Goal: Task Accomplishment & Management: Manage account settings

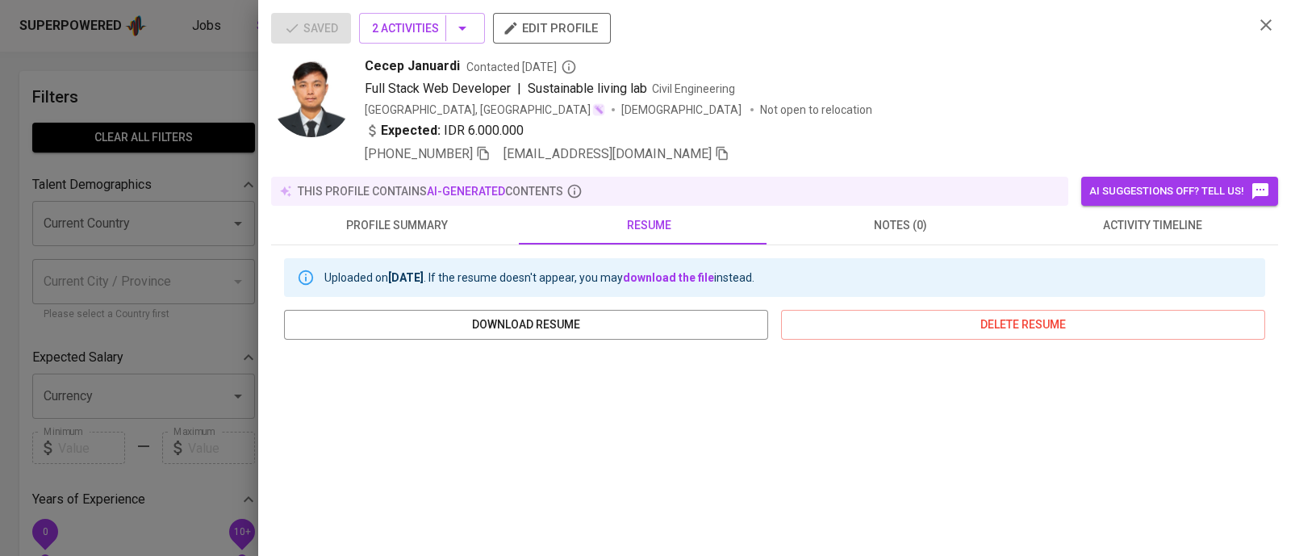
click at [211, 90] on div at bounding box center [645, 278] width 1291 height 556
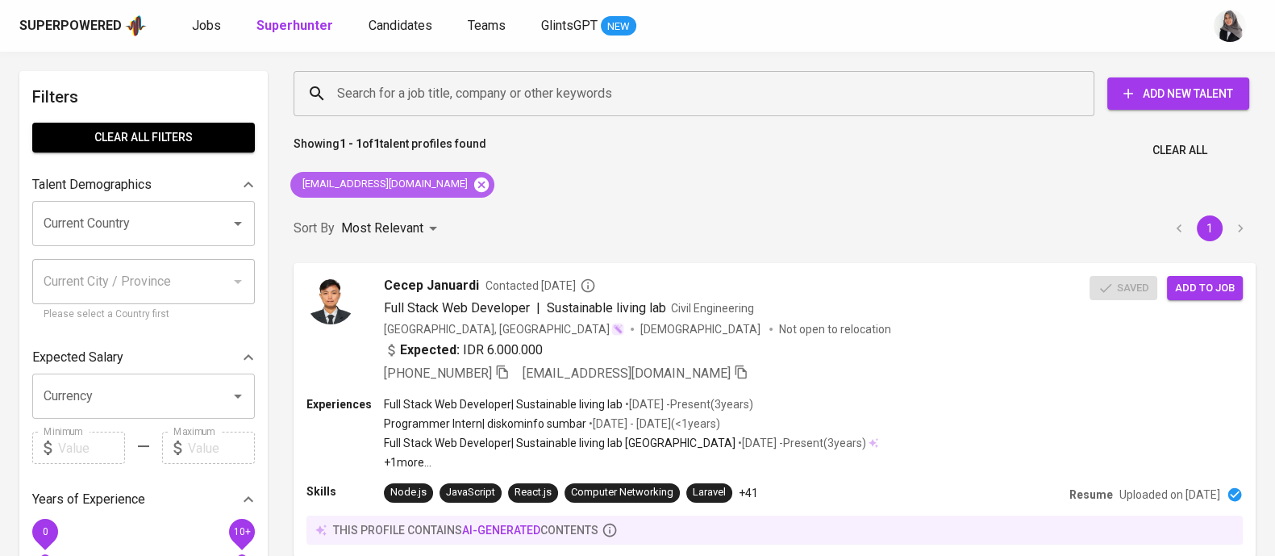
click at [473, 184] on icon at bounding box center [482, 185] width 18 height 18
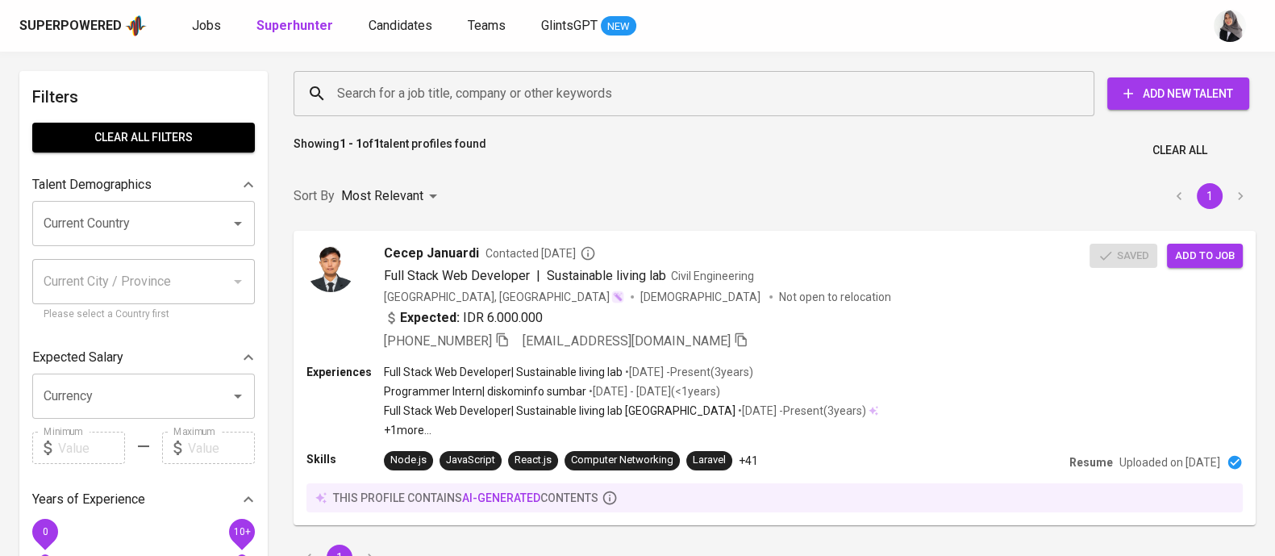
click at [475, 106] on input "Search for a job title, company or other keywords" at bounding box center [698, 93] width 730 height 31
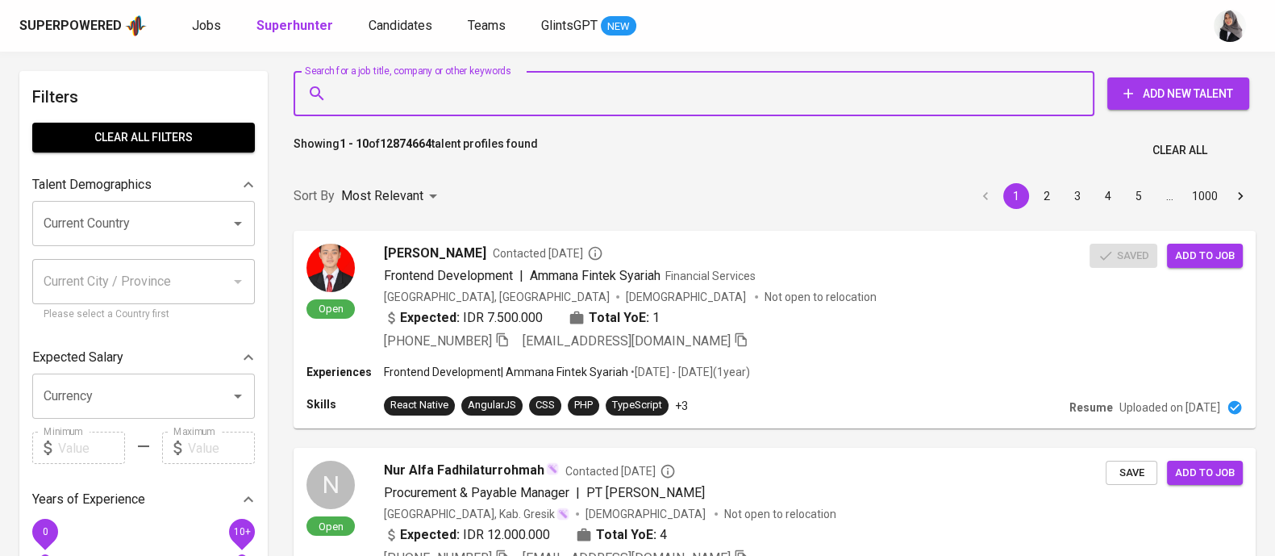
paste input "ermanuazizulhakim3@gmail.com"
type input "ermanuazizulhakim3@gmail.com"
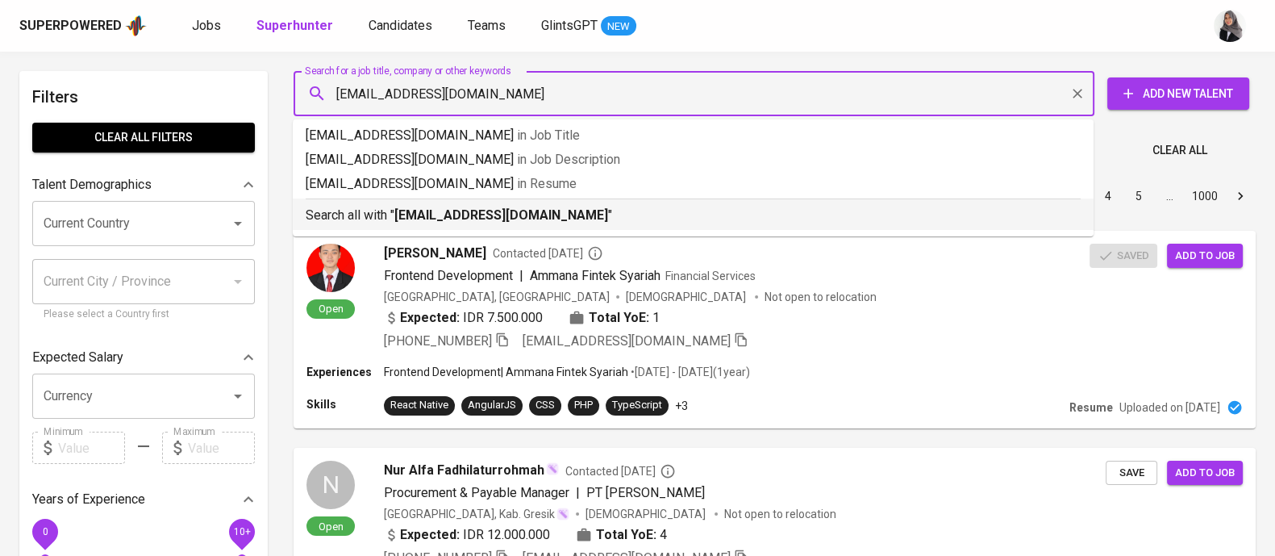
click at [532, 215] on b "ermanuazizulhakim3@gmail.com" at bounding box center [501, 214] width 214 height 15
click at [532, 215] on div "Sort By Most Relevant MOST_RELEVANT 1 2 3 4 5 … 1000" at bounding box center [775, 196] width 982 height 49
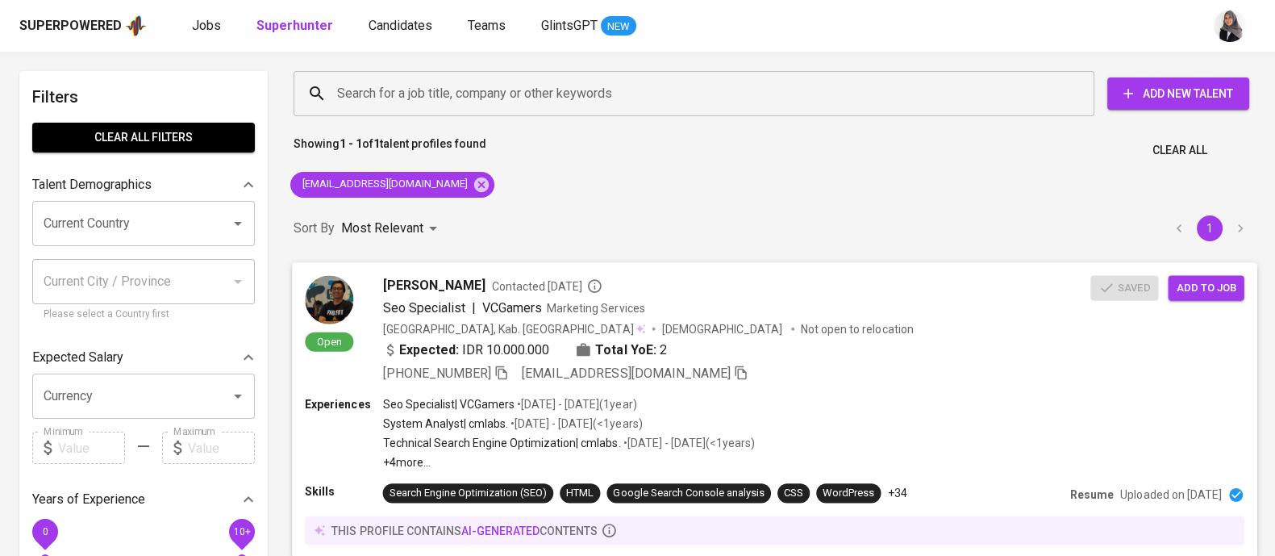
click at [924, 374] on div "+62 859-5465-8347 ermanuazizulhakim3@gmail.com" at bounding box center [737, 372] width 708 height 19
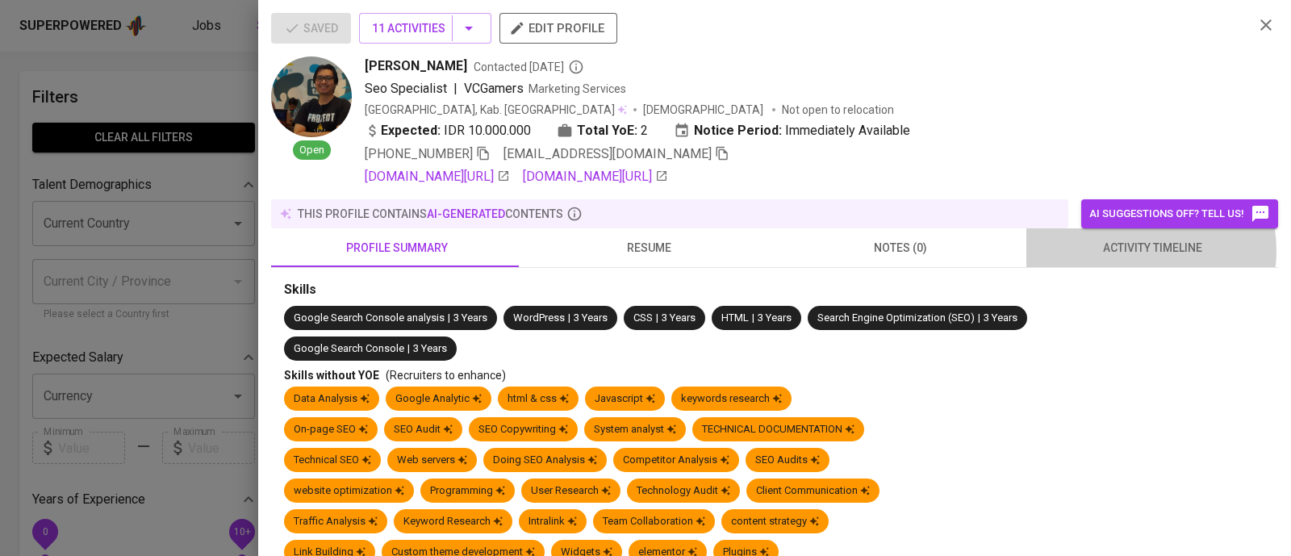
click at [1129, 250] on span "activity timeline" at bounding box center [1152, 248] width 232 height 20
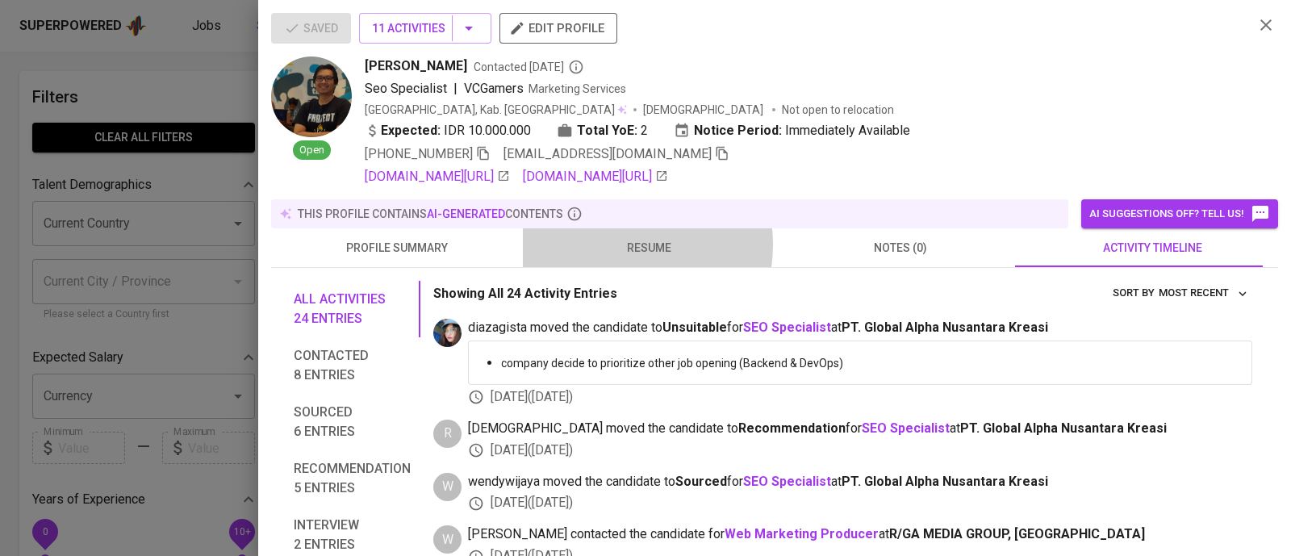
click at [620, 244] on span "resume" at bounding box center [648, 248] width 232 height 20
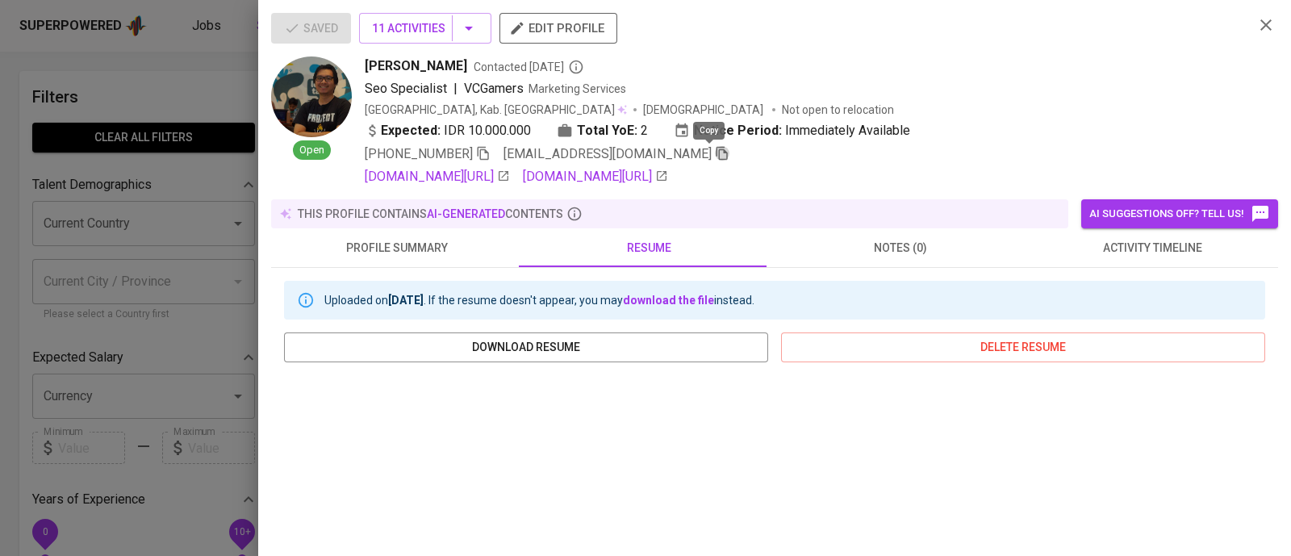
click at [715, 153] on icon "button" at bounding box center [722, 153] width 15 height 15
click at [1260, 23] on icon "button" at bounding box center [1265, 24] width 11 height 11
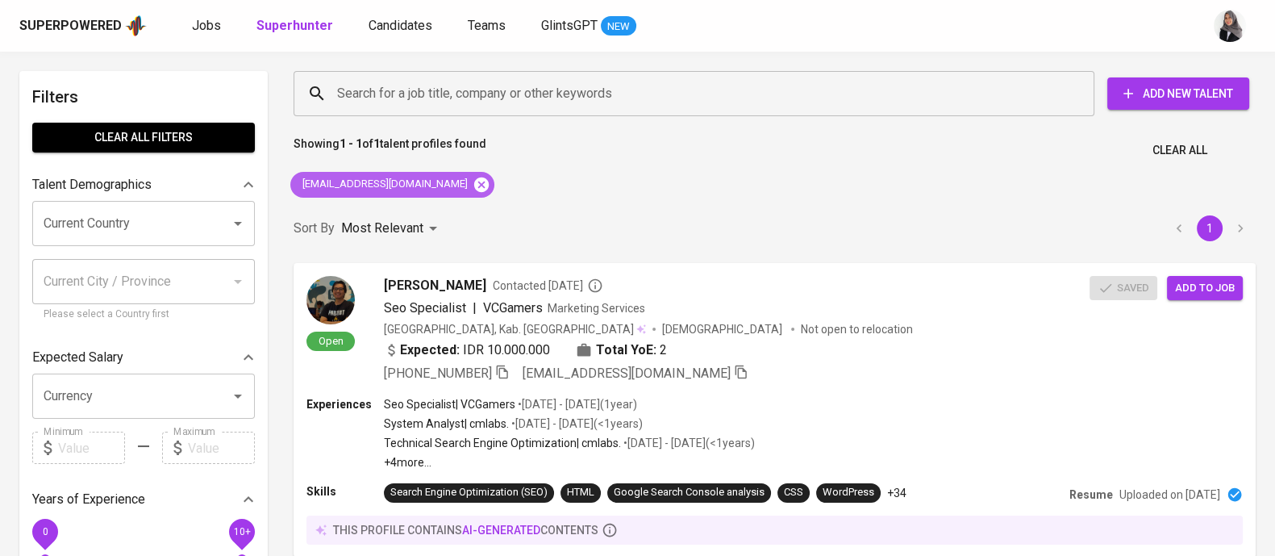
click at [476, 185] on icon at bounding box center [481, 184] width 15 height 15
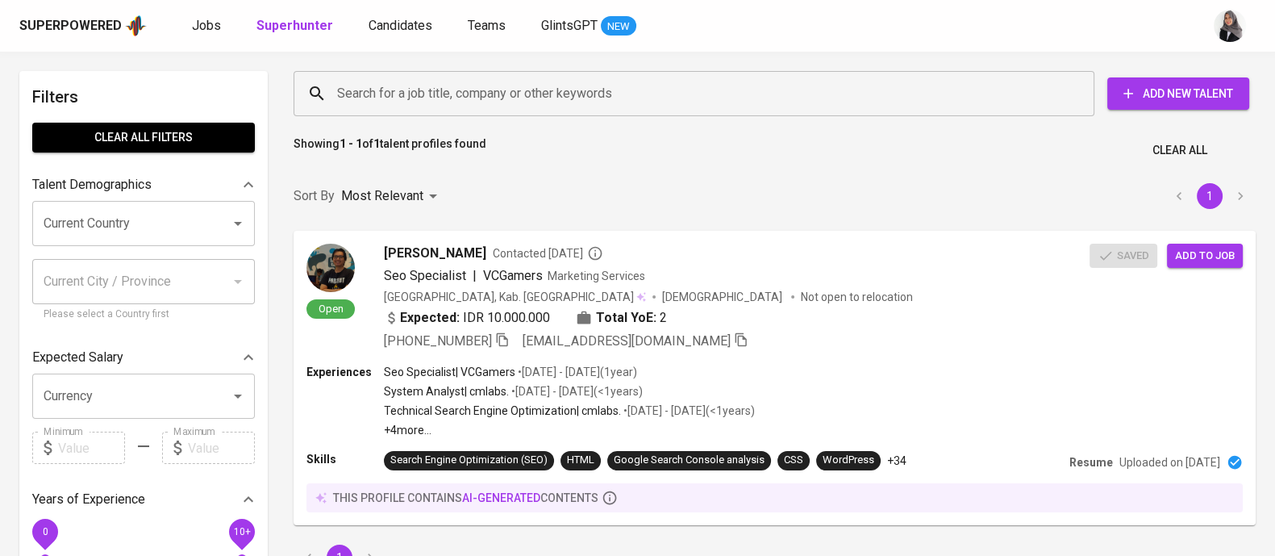
click at [474, 106] on input "Search for a job title, company or other keywords" at bounding box center [698, 93] width 730 height 31
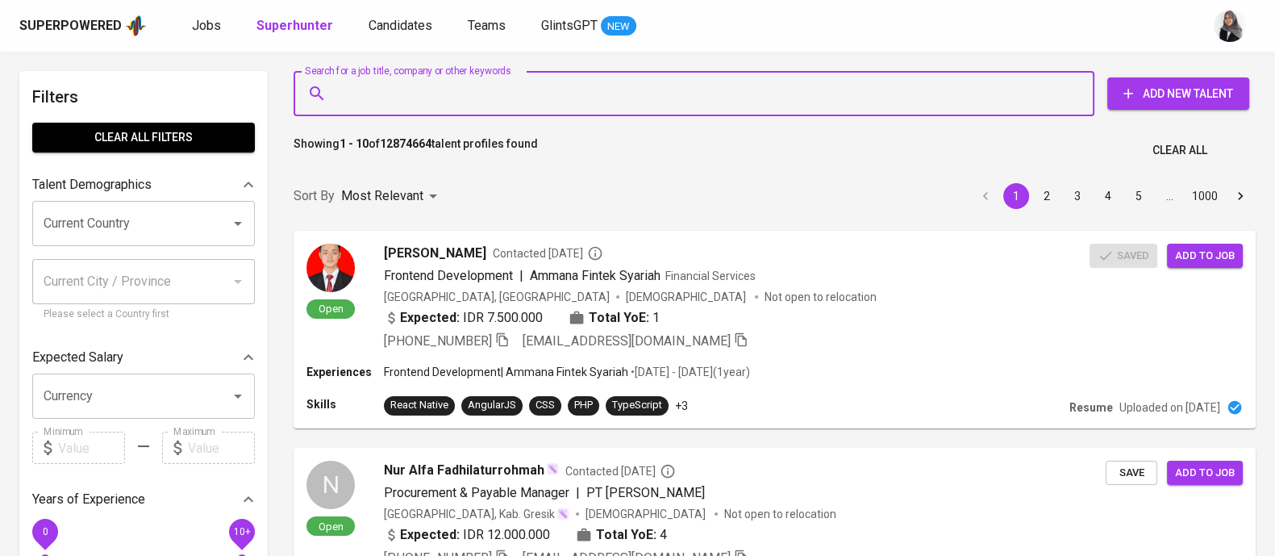
click at [474, 106] on input "Search for a job title, company or other keywords" at bounding box center [698, 93] width 730 height 31
paste input "vimsa.dev@gmail.com"
type input "vimsa.dev@gmail.com"
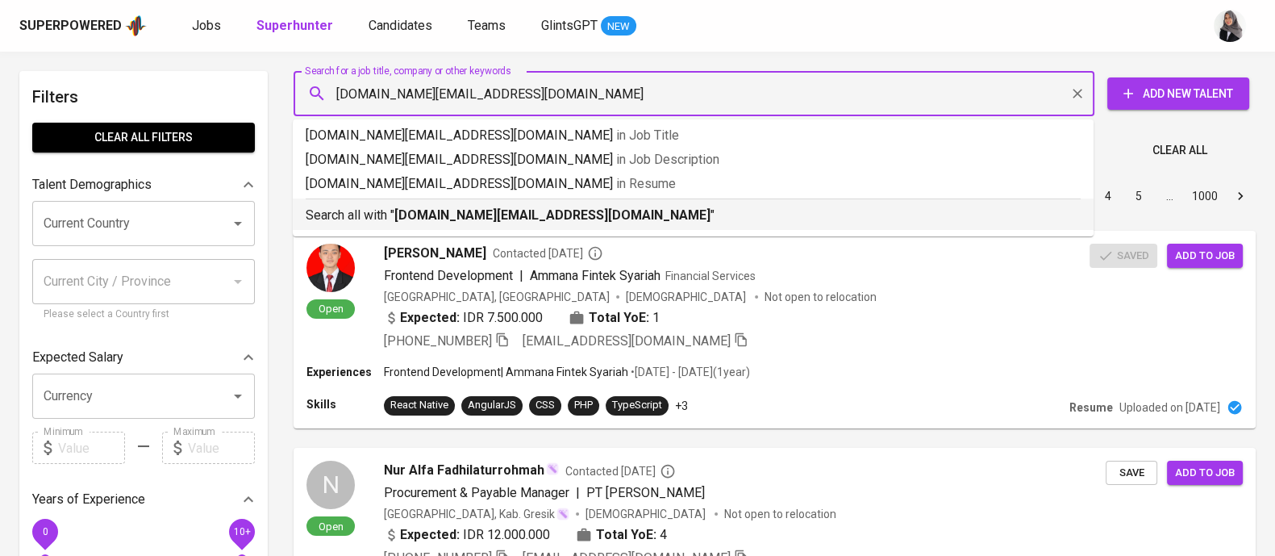
click at [503, 224] on p "Search all with " vimsa.dev@gmail.com "" at bounding box center [693, 215] width 775 height 19
click at [503, 221] on div "Sort By Most Relevant MOST_RELEVANT 1 2 3 4 5 … 1000" at bounding box center [775, 196] width 982 height 49
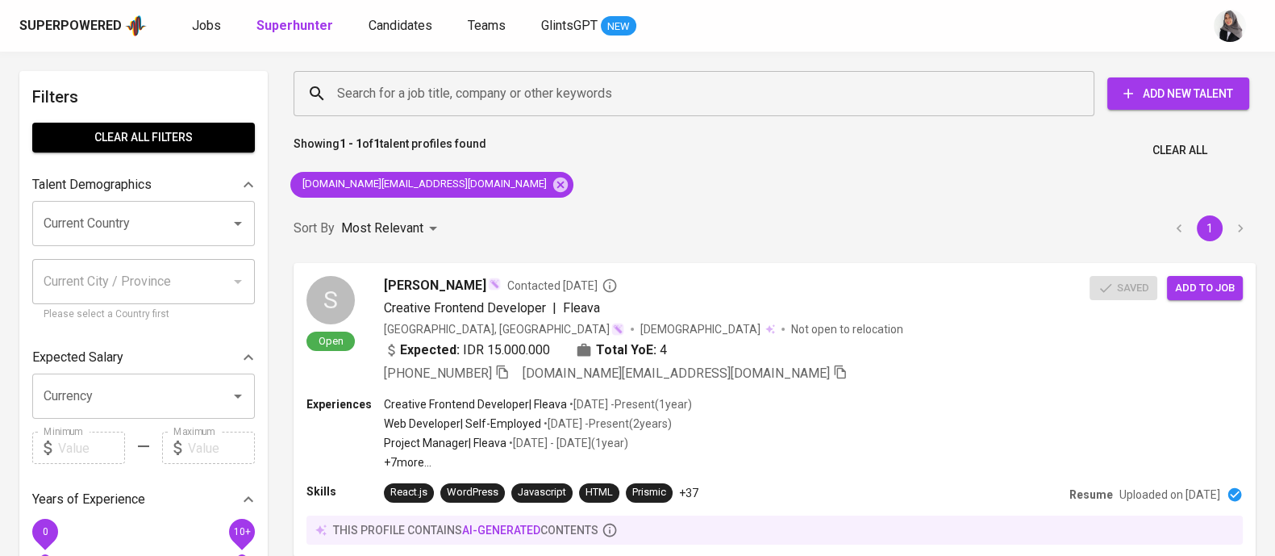
scroll to position [37, 0]
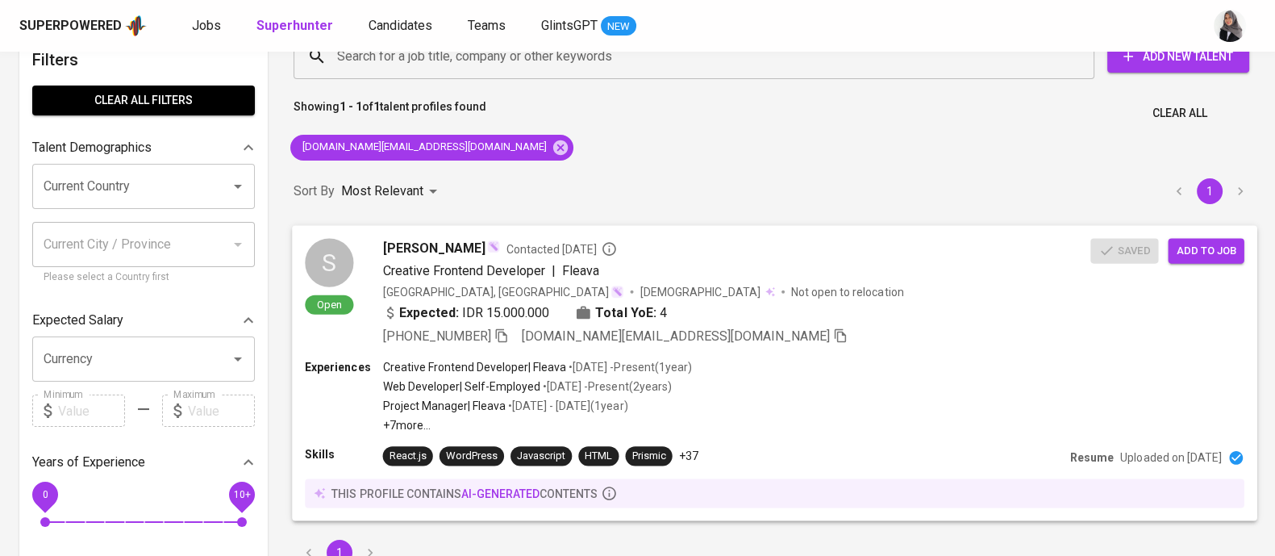
click at [830, 367] on div "Experiences Creative Frontend Developer | Fleava • Nov 2023 - Present ( 1 year …" at bounding box center [774, 395] width 939 height 74
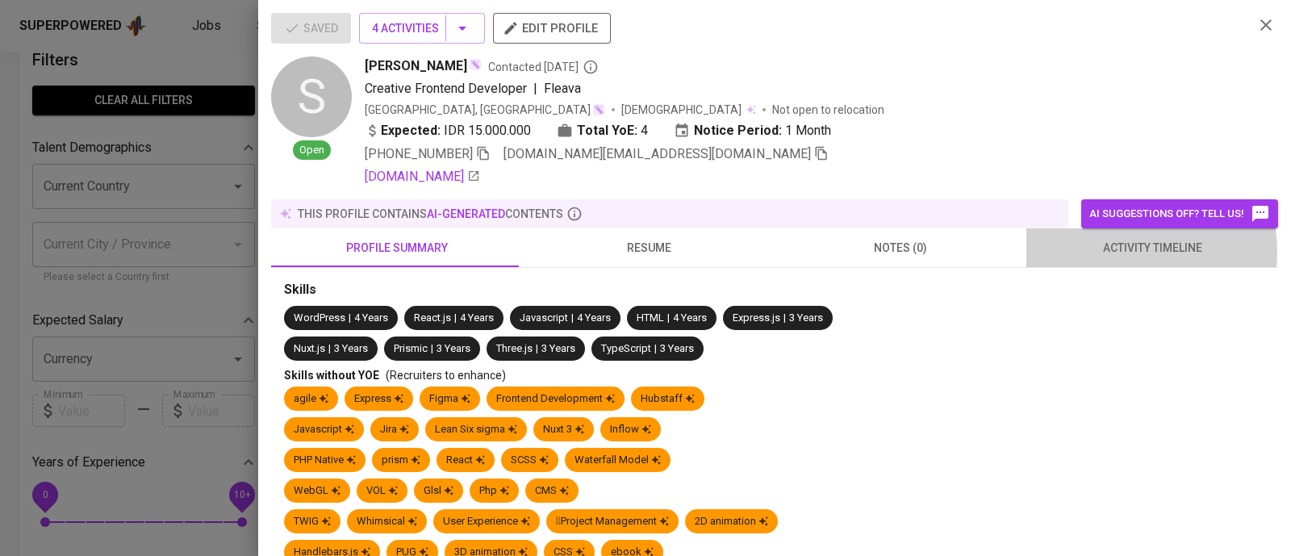
click at [1121, 252] on span "activity timeline" at bounding box center [1152, 248] width 232 height 20
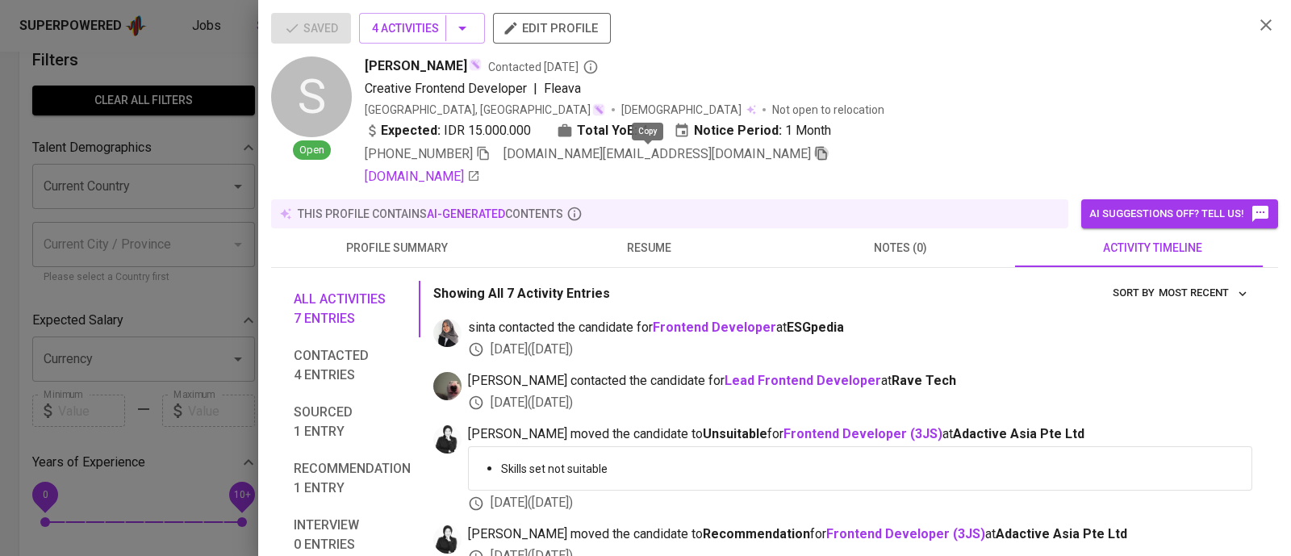
click at [816, 155] on icon "button" at bounding box center [821, 154] width 11 height 14
click at [1256, 22] on icon "button" at bounding box center [1265, 24] width 19 height 19
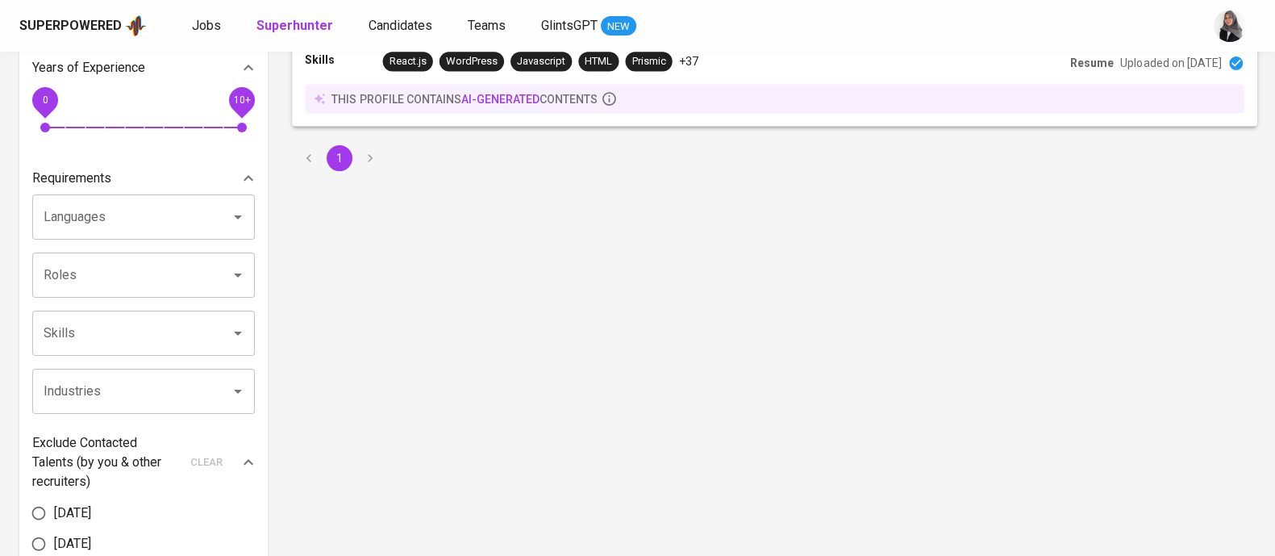
scroll to position [0, 0]
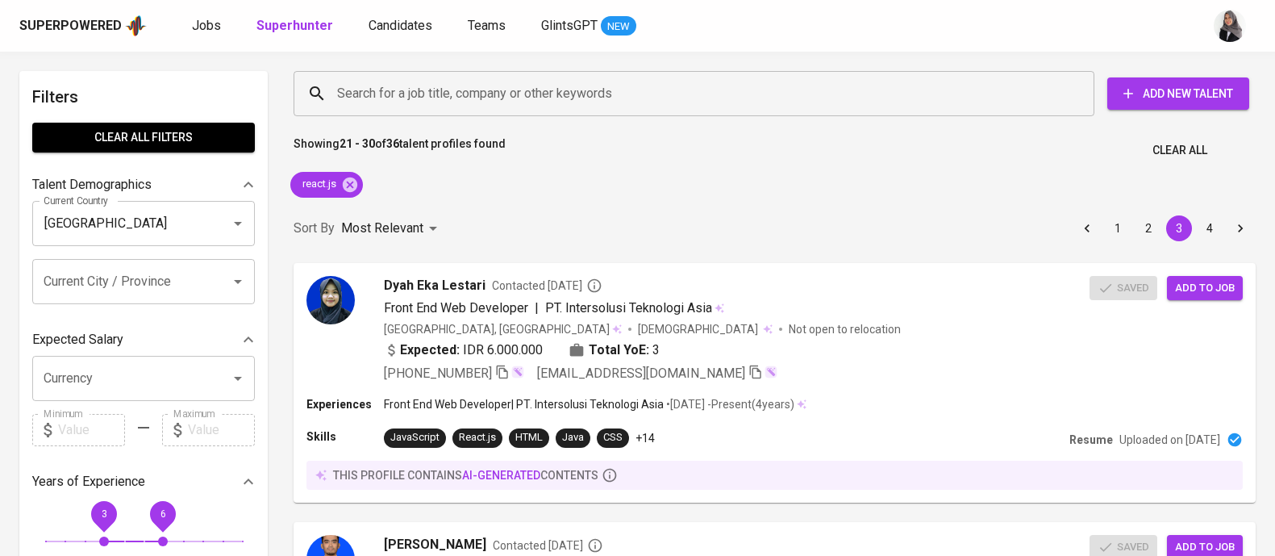
scroll to position [2805, 0]
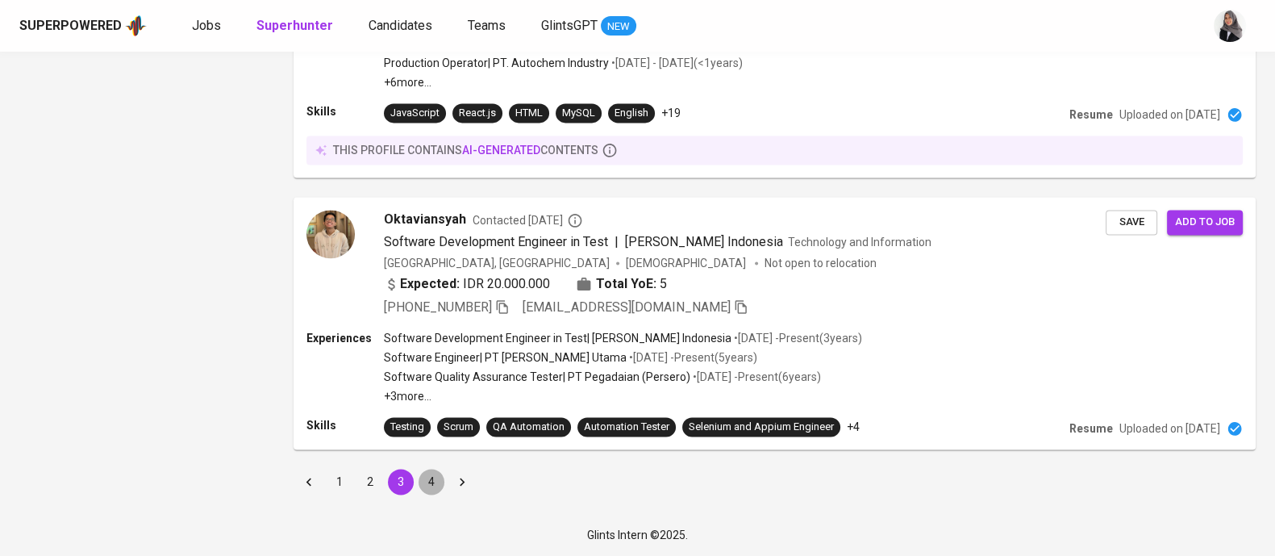
click at [425, 477] on button "4" at bounding box center [432, 482] width 26 height 26
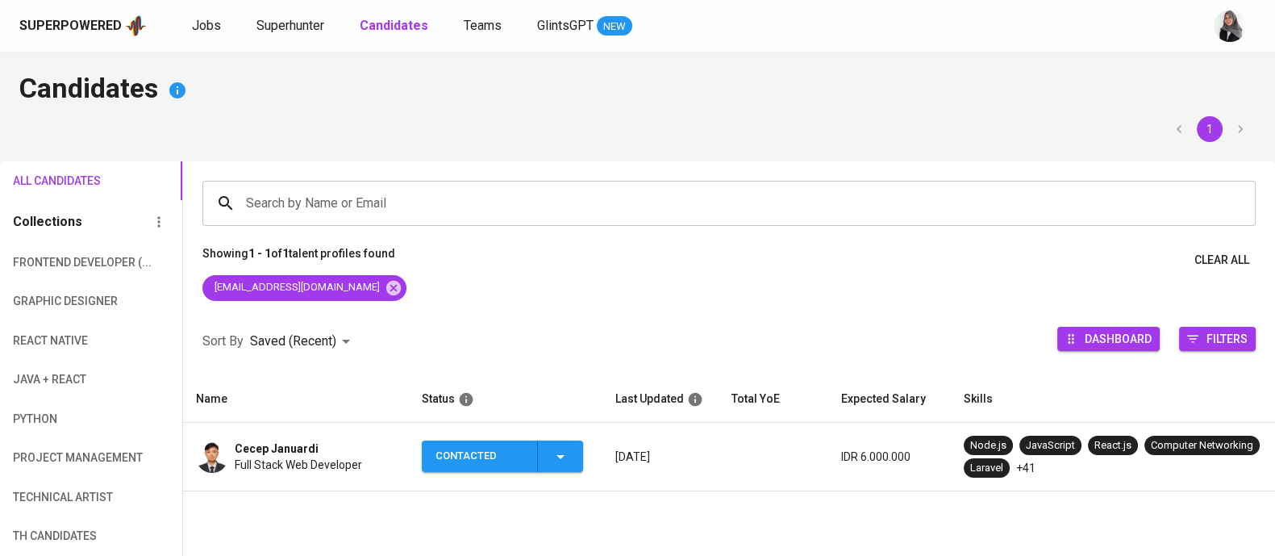
click at [969, 86] on h4 "Candidates" at bounding box center [637, 90] width 1237 height 39
click at [939, 97] on h4 "Candidates" at bounding box center [637, 90] width 1237 height 39
click at [386, 294] on icon at bounding box center [393, 287] width 15 height 15
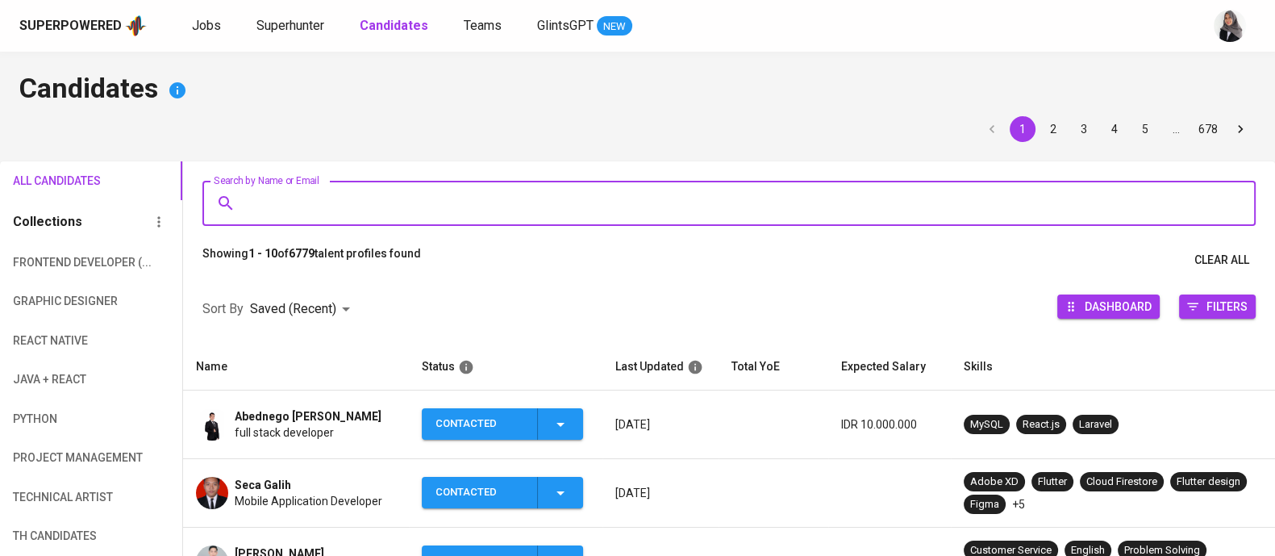
click at [385, 202] on input "Search by Name or Email" at bounding box center [733, 203] width 983 height 31
paste input "ermanuazizulhakim3@gmail.com"
type input "ermanuazizulhakim3@gmail.com"
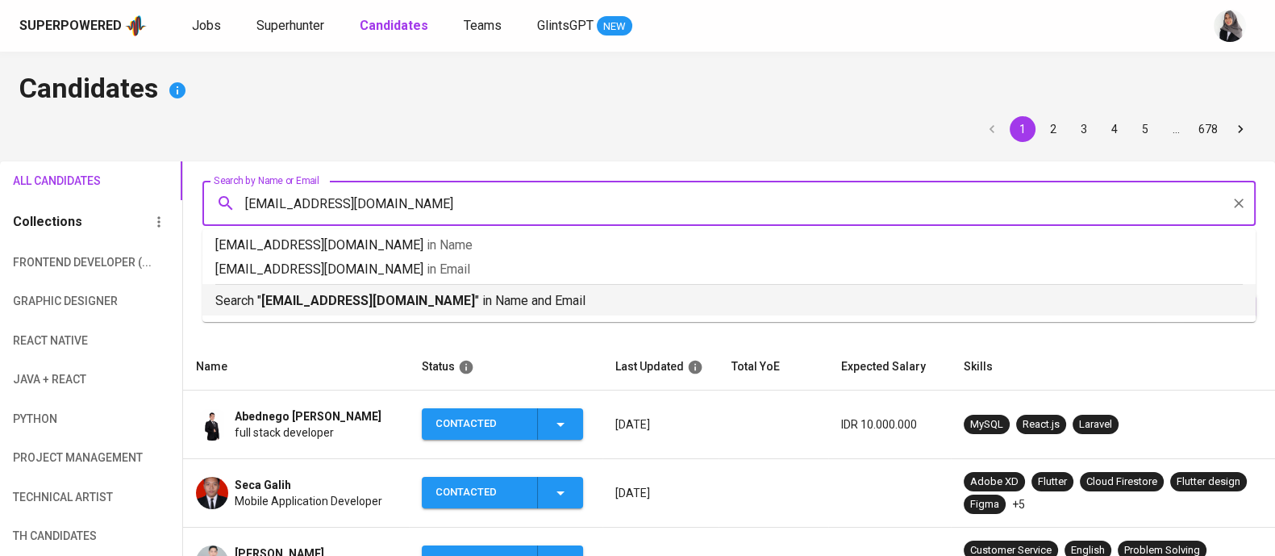
click at [457, 310] on p "Search " ermanuazizulhakim3@gmail.com " in Name and Email" at bounding box center [729, 300] width 1028 height 19
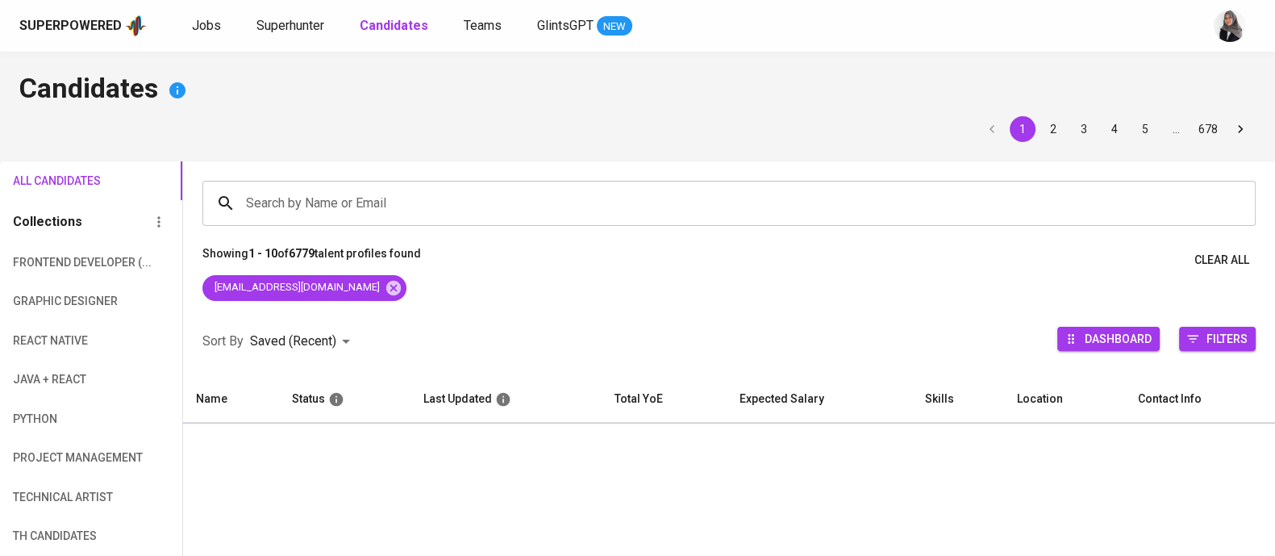
click at [457, 310] on div "Sort By Saved (Recent) DESC Dashboard Filters" at bounding box center [729, 341] width 1092 height 69
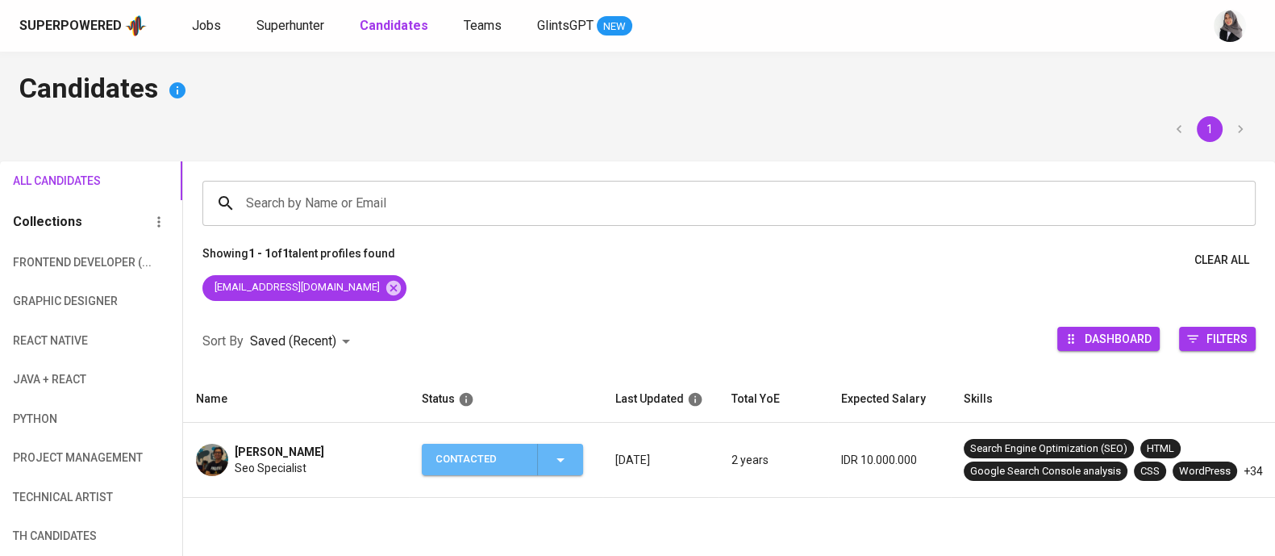
click at [547, 468] on div "Contacted" at bounding box center [503, 459] width 135 height 31
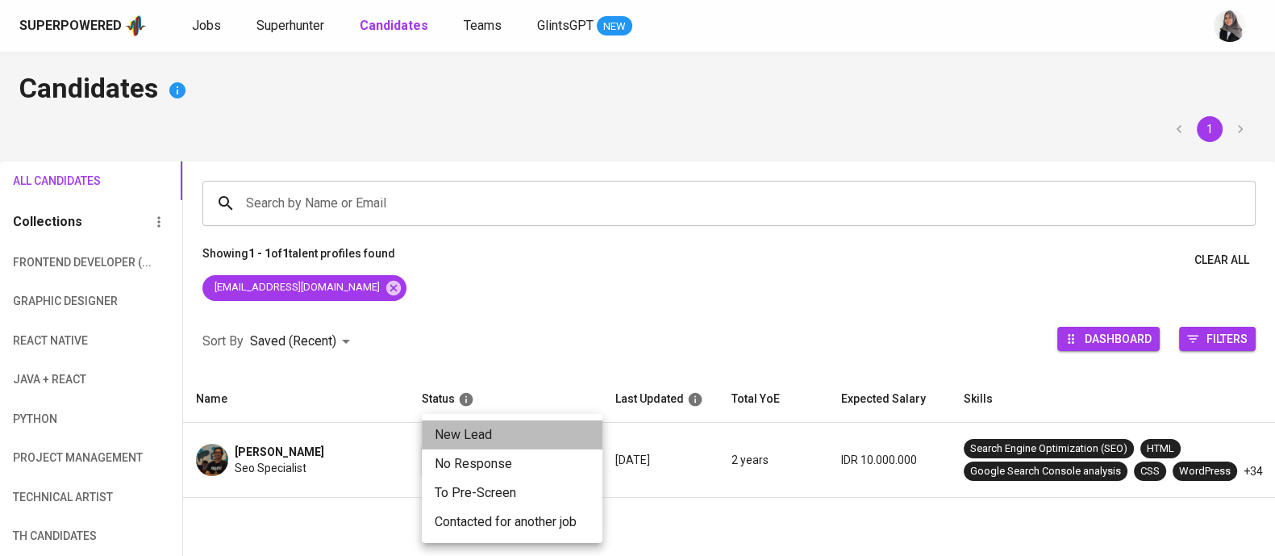
click at [451, 432] on li "New Lead" at bounding box center [512, 434] width 181 height 29
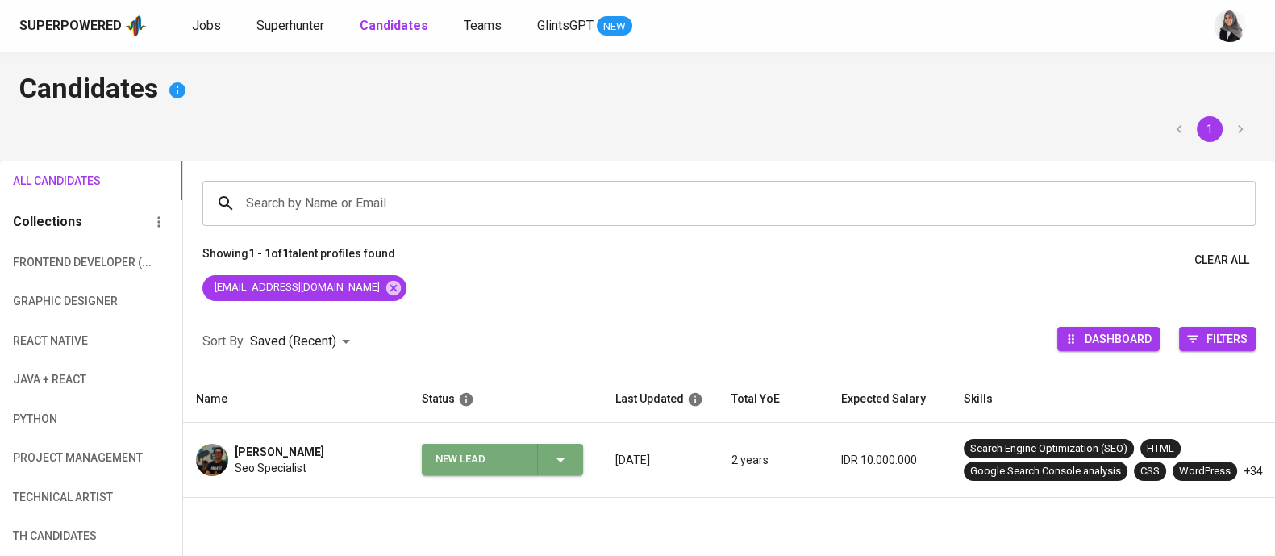
click at [570, 470] on span "New Lead" at bounding box center [502, 459] width 148 height 31
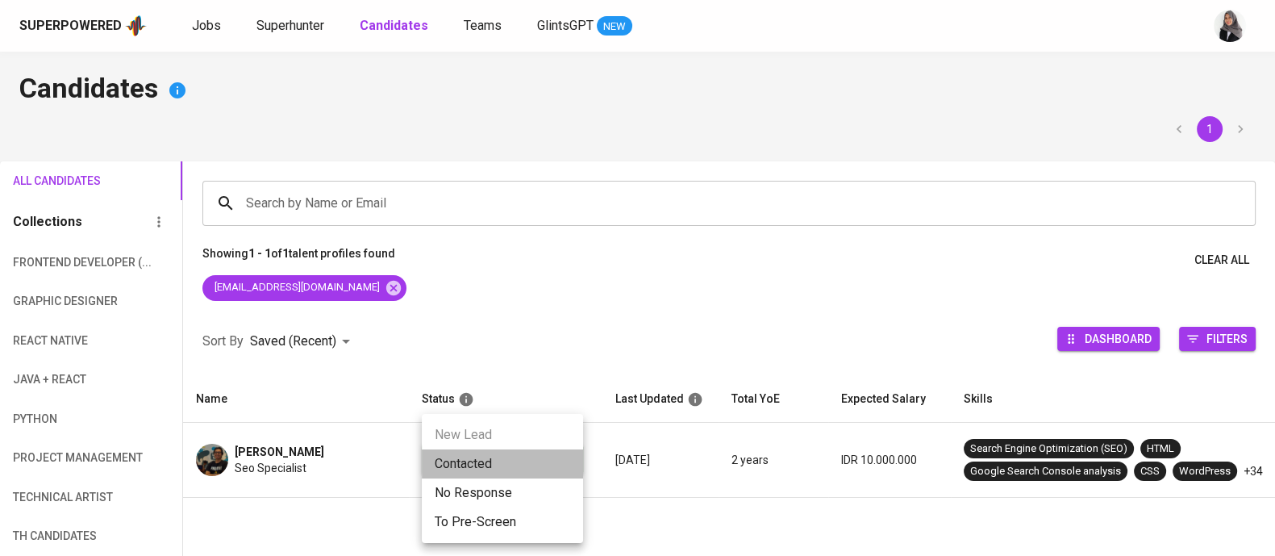
click at [478, 457] on li "Contacted" at bounding box center [502, 463] width 161 height 29
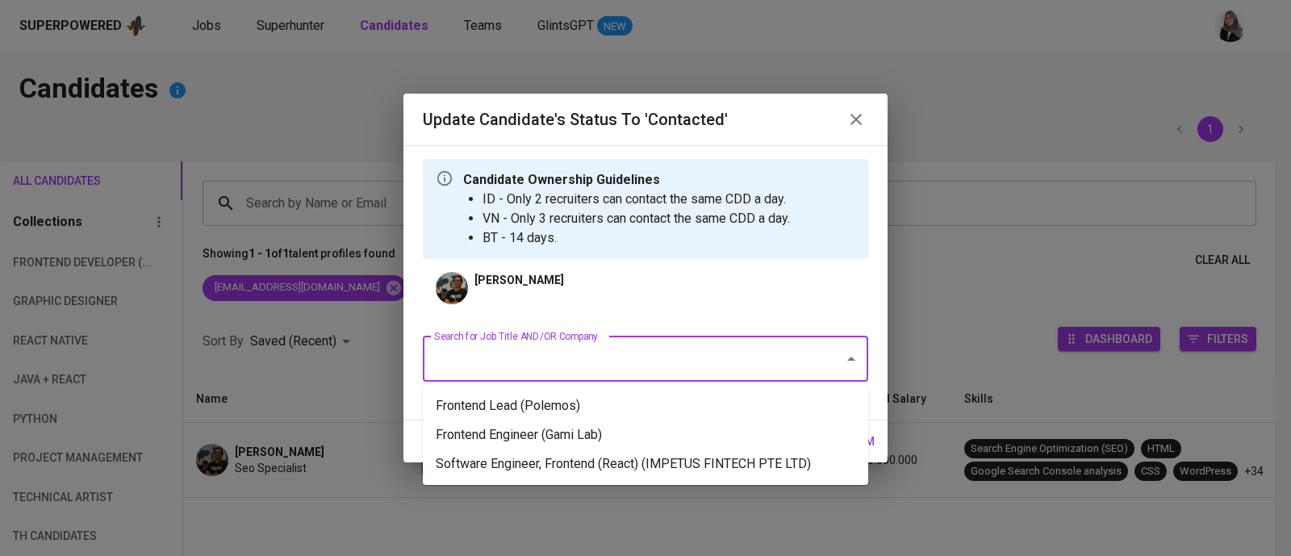
click at [624, 352] on input "Search for Job Title AND/OR Company" at bounding box center [623, 359] width 386 height 31
click at [724, 466] on li "Software Engineer, Frontend (React) (IMPETUS FINTECH PTE LTD)" at bounding box center [645, 463] width 445 height 29
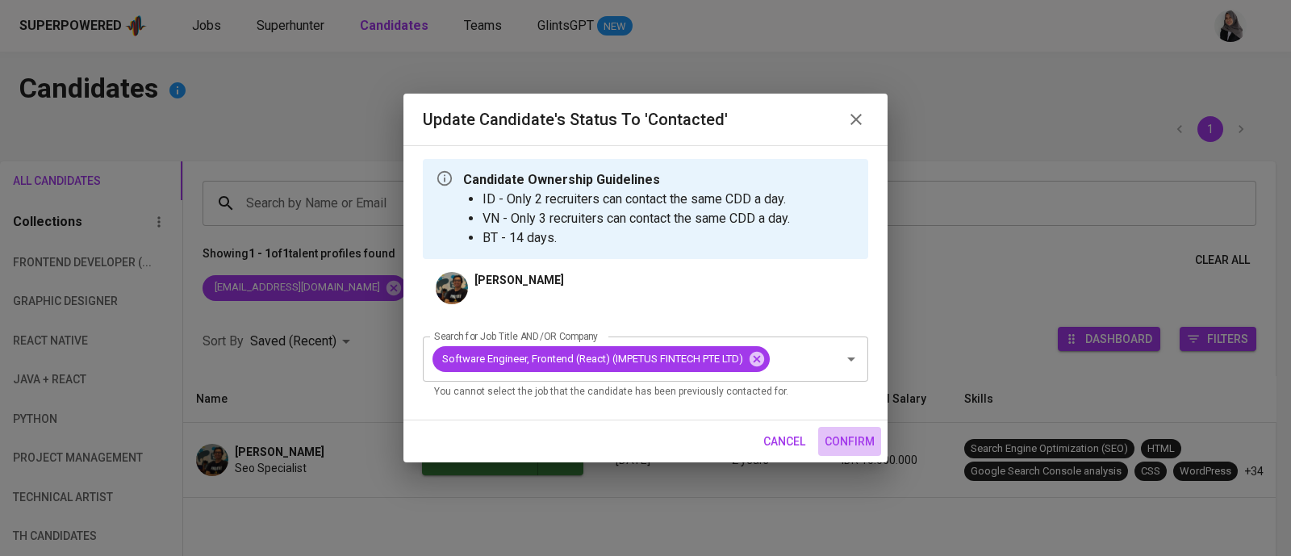
click at [850, 436] on span "confirm" at bounding box center [849, 442] width 50 height 20
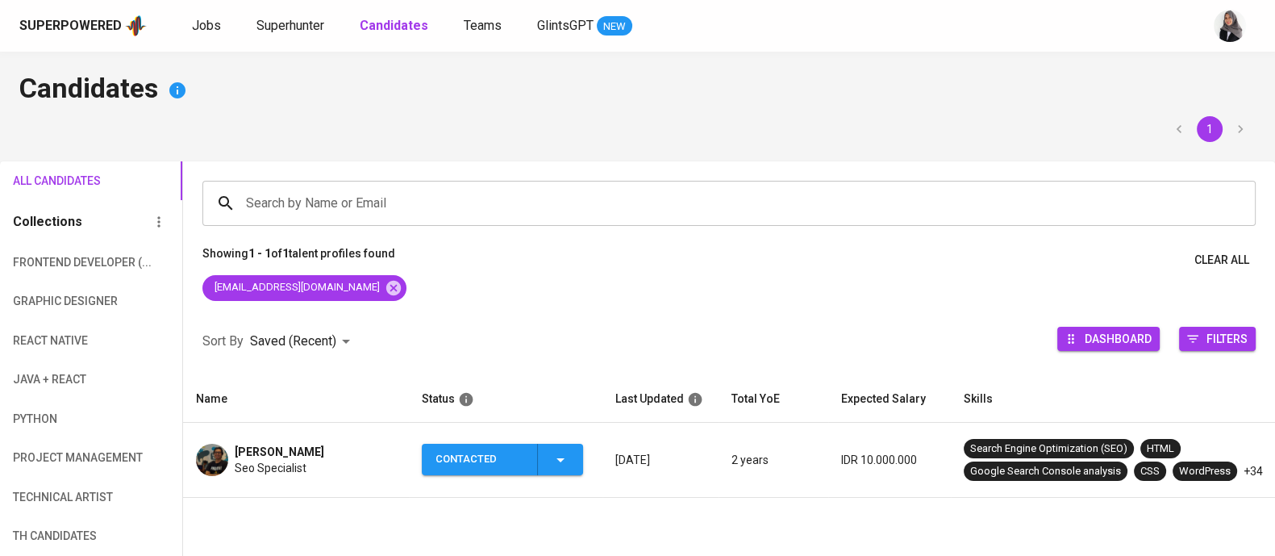
click at [280, 462] on span "Seo Specialist" at bounding box center [271, 468] width 72 height 16
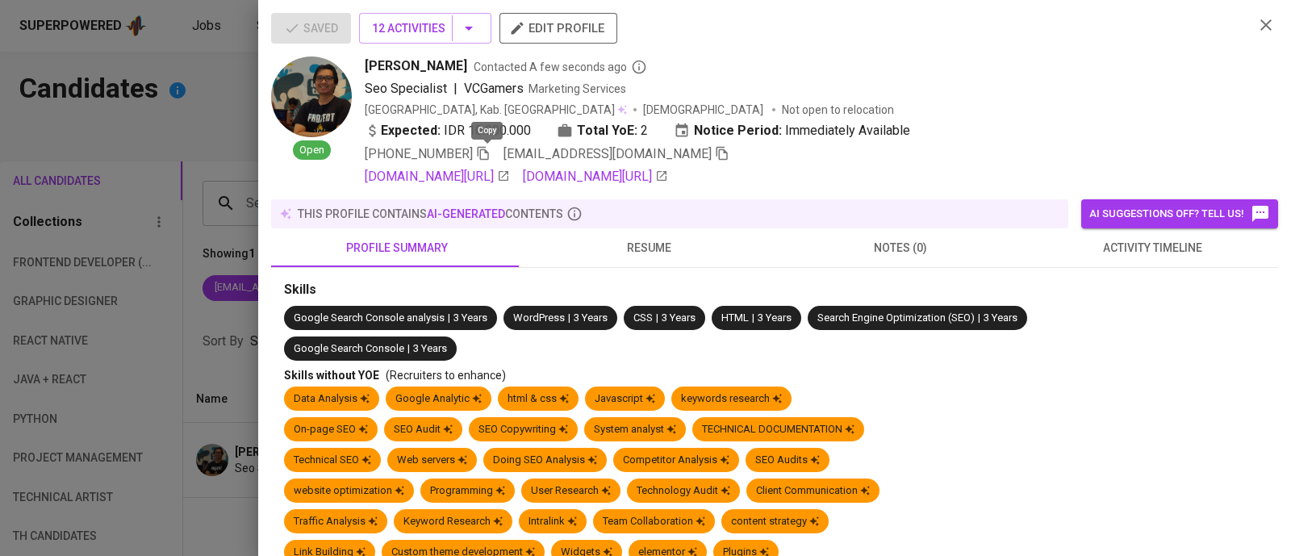
click at [489, 159] on icon "button" at bounding box center [483, 154] width 11 height 14
drag, startPoint x: 358, startPoint y: 63, endPoint x: 488, endPoint y: 68, distance: 130.0
click at [488, 68] on div "Open Ermanu Azizul Hakim Contacted A few seconds ago Seo Specialist | VCGamers …" at bounding box center [756, 121] width 970 height 130
copy span "Ermanu Azizul Hakim"
click at [924, 86] on div "Seo Specialist | VCGamers Marketing Services" at bounding box center [803, 88] width 876 height 19
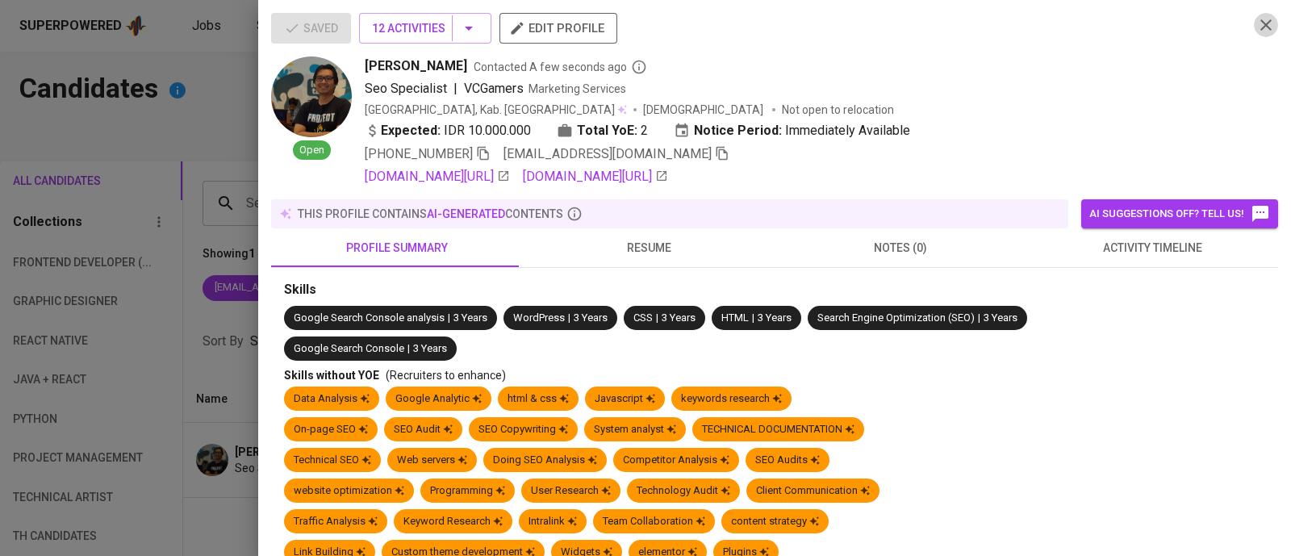
click at [1260, 27] on icon "button" at bounding box center [1265, 24] width 11 height 11
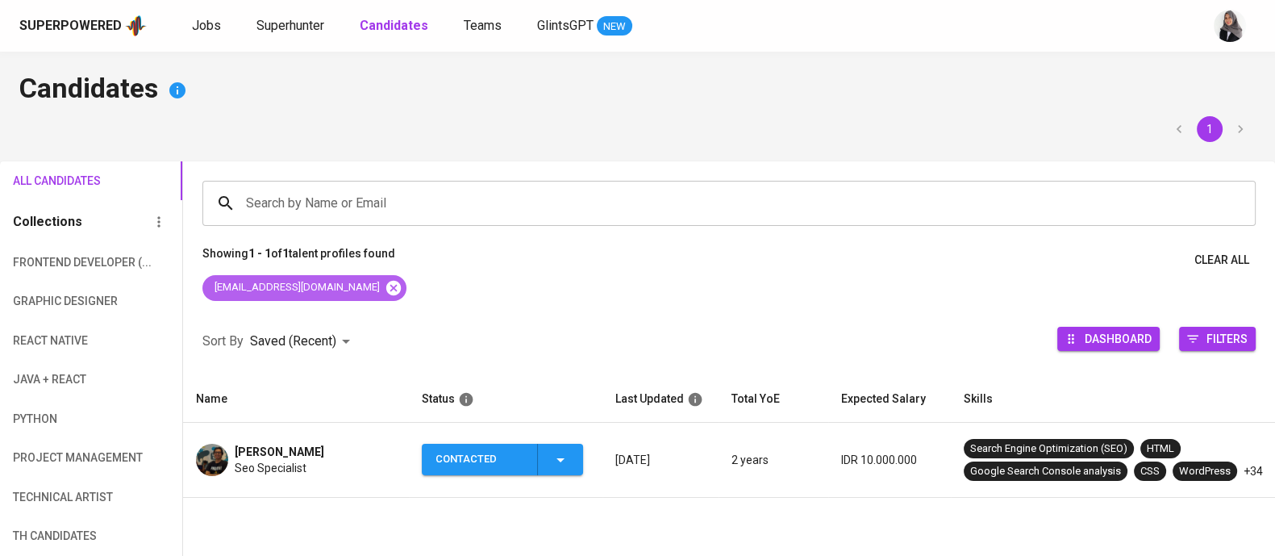
click at [385, 279] on icon at bounding box center [394, 288] width 18 height 18
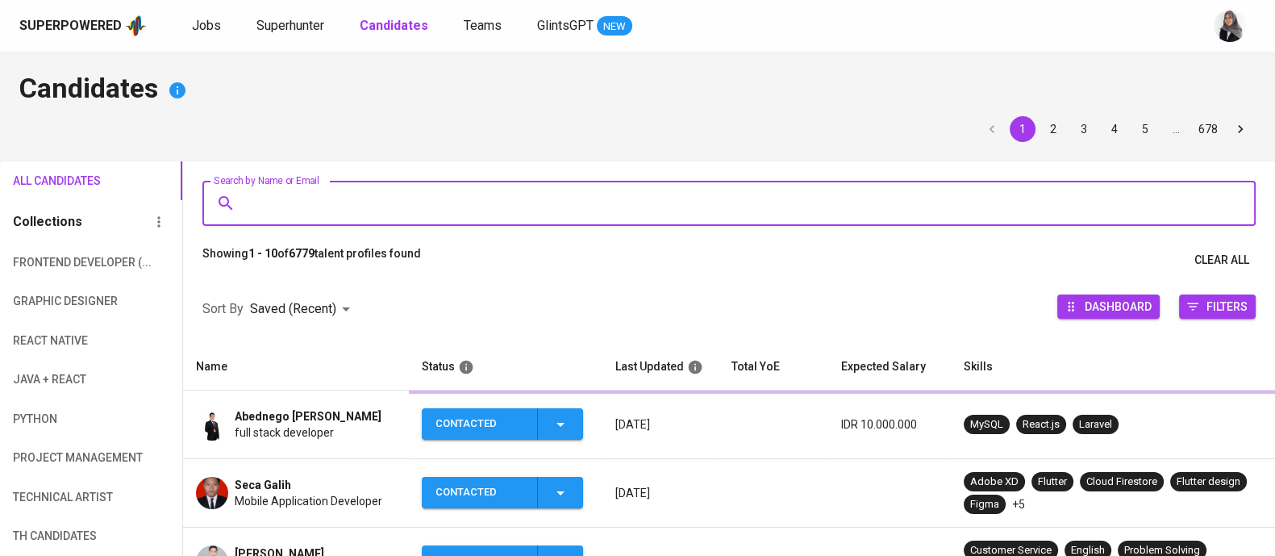
click at [469, 211] on input "Search by Name or Email" at bounding box center [733, 203] width 983 height 31
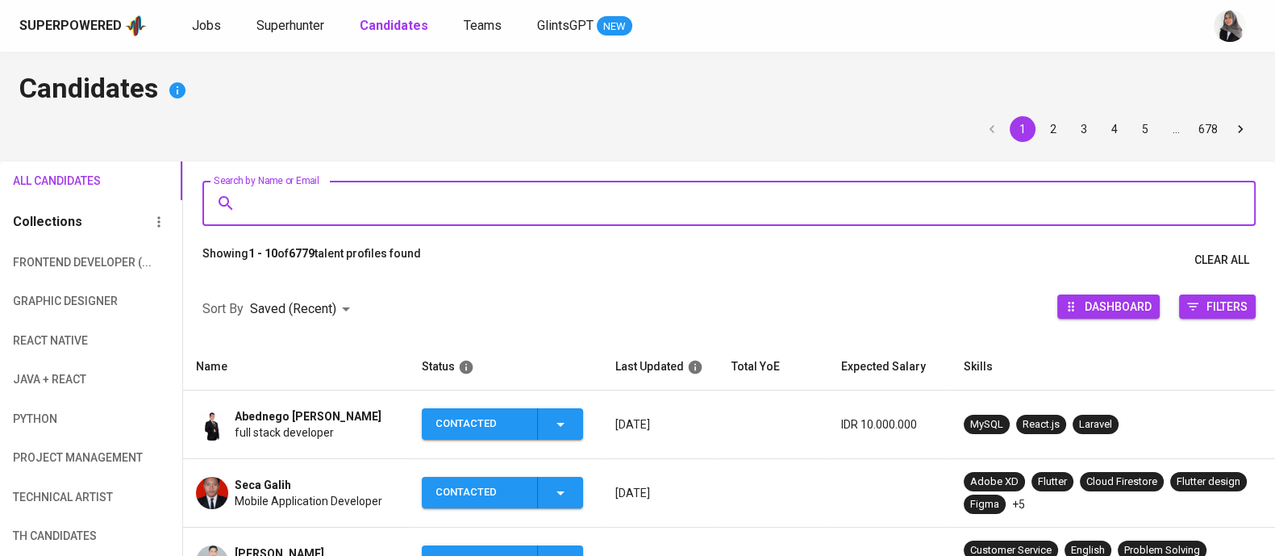
paste input "vimsa.dev@gmail.com"
type input "vimsa.dev@gmail.com"
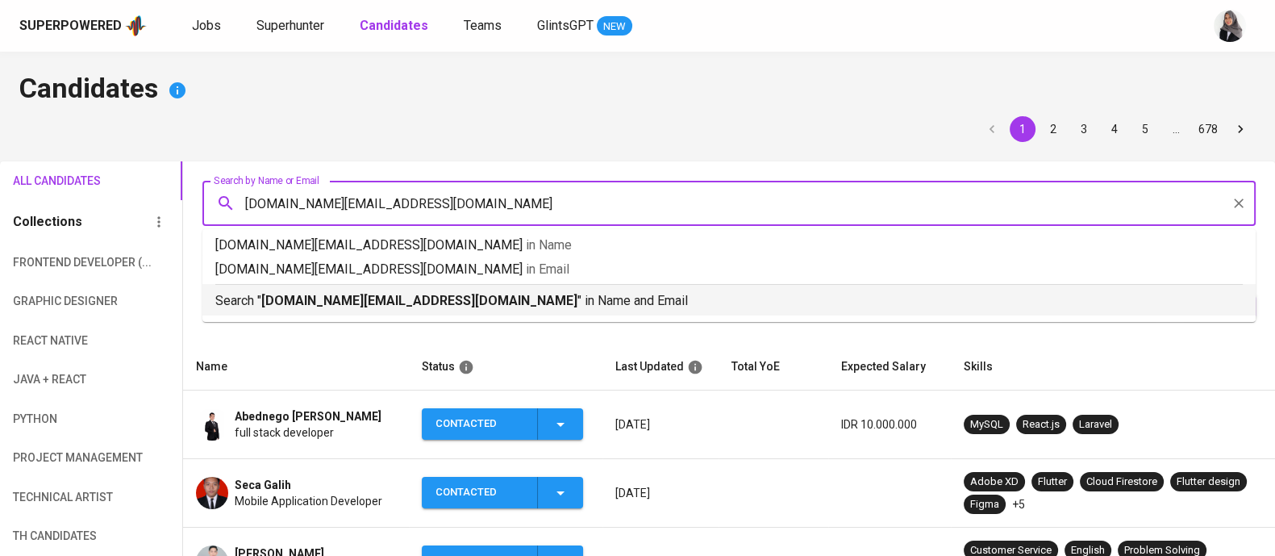
click at [501, 300] on p "Search " vimsa.dev@gmail.com " in Name and Email" at bounding box center [729, 300] width 1028 height 19
click at [501, 275] on div at bounding box center [729, 275] width 1092 height 0
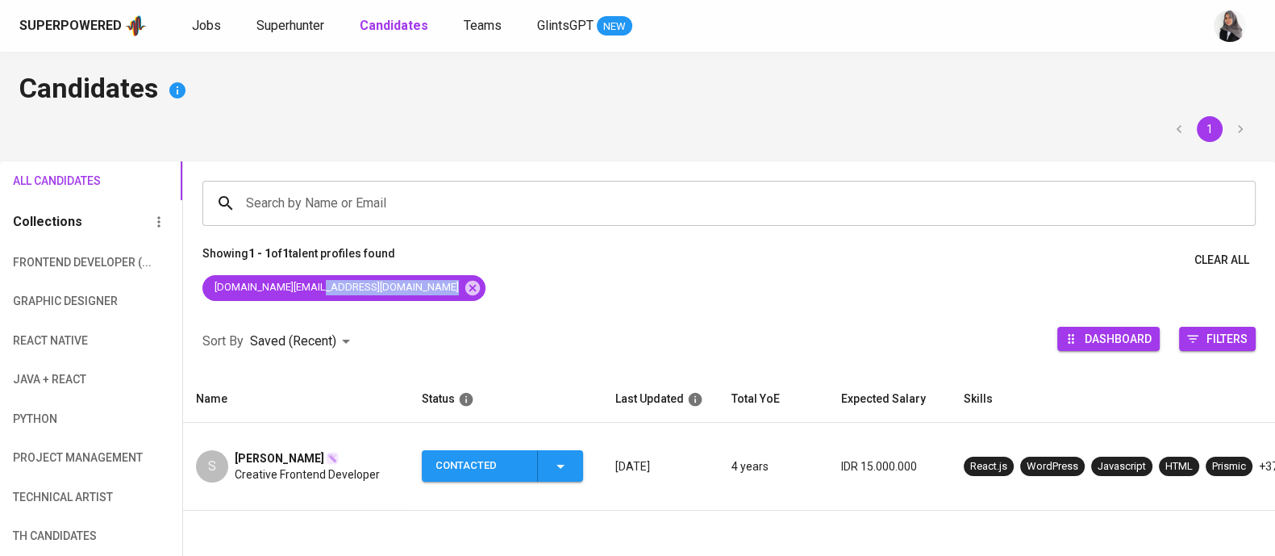
click at [501, 300] on div "vimsa.dev@gmail.com" at bounding box center [729, 291] width 1092 height 32
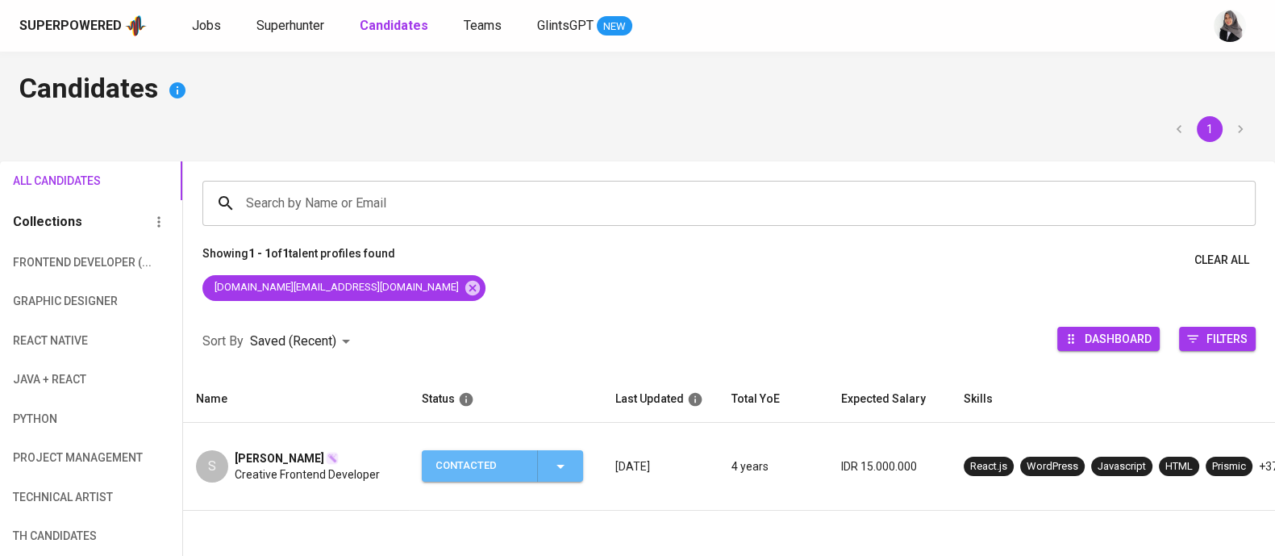
click at [551, 457] on icon "button" at bounding box center [560, 466] width 19 height 19
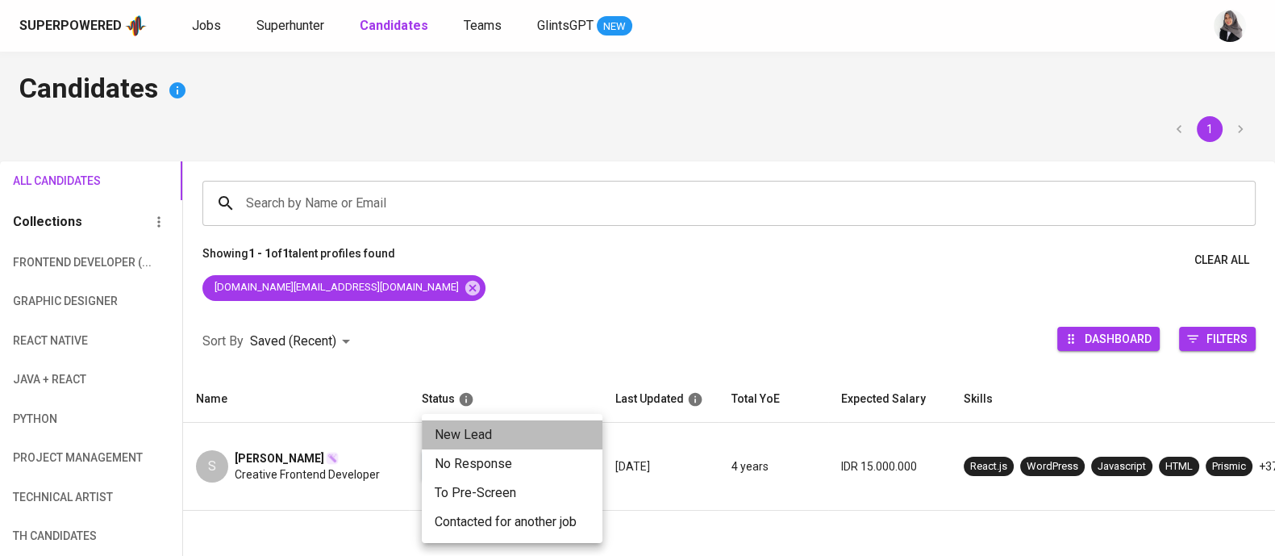
click at [496, 433] on li "New Lead" at bounding box center [512, 434] width 181 height 29
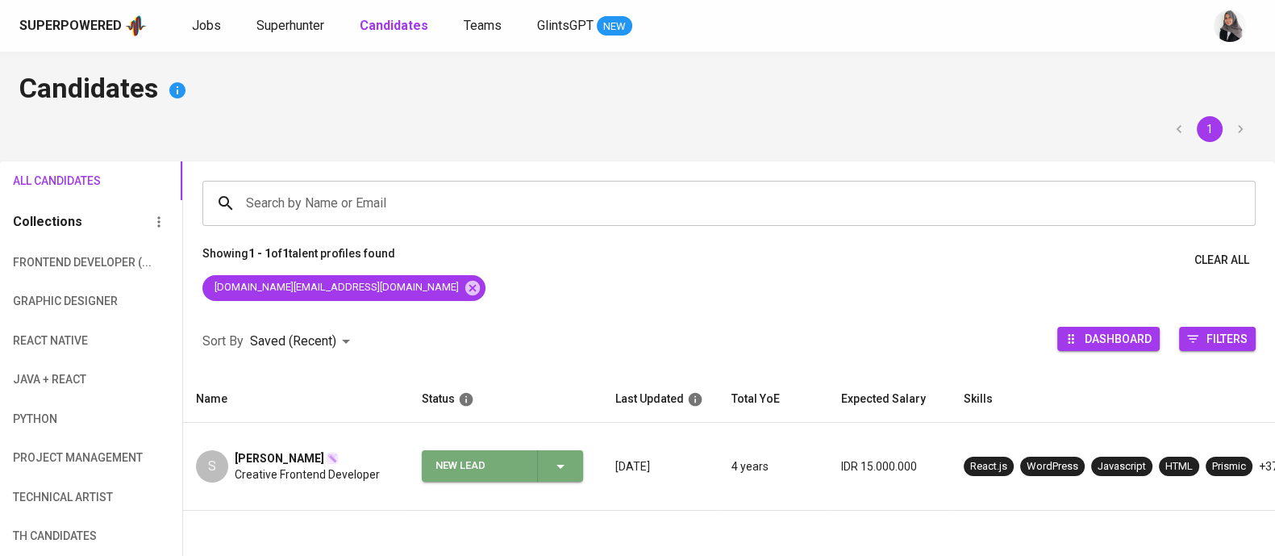
click at [560, 457] on icon "button" at bounding box center [560, 466] width 19 height 19
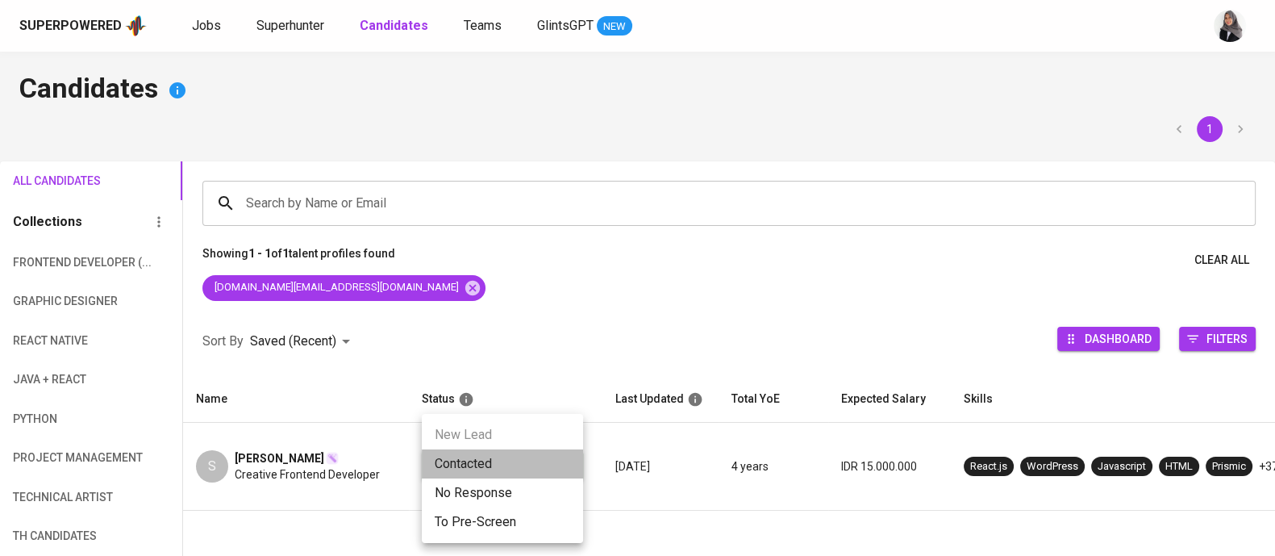
click at [476, 465] on li "Contacted" at bounding box center [502, 463] width 161 height 29
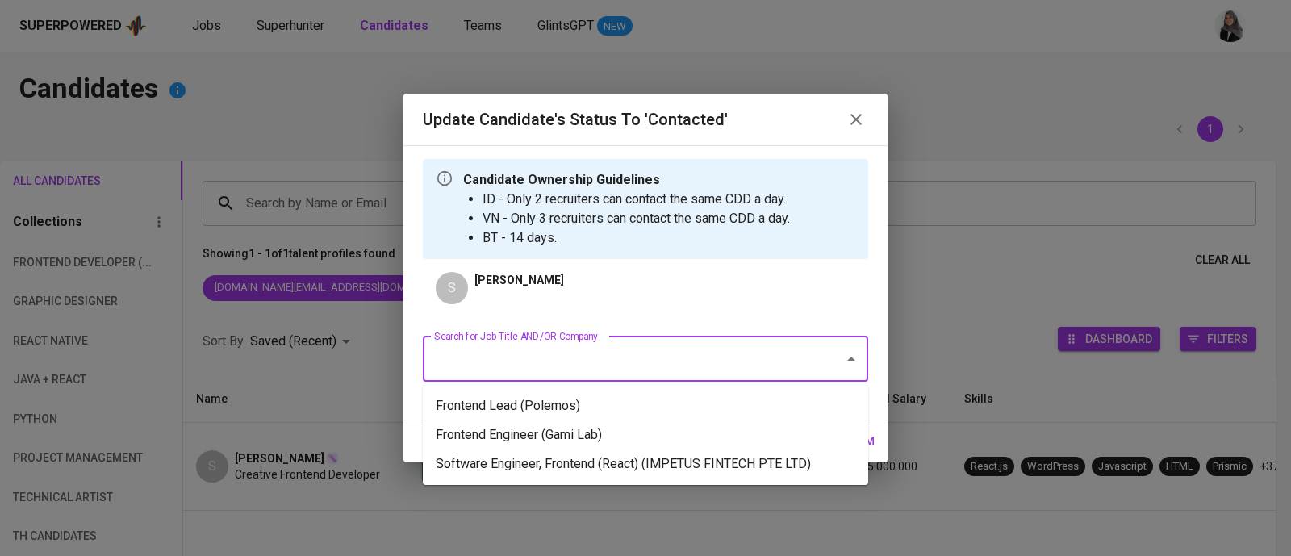
click at [631, 359] on input "Search for Job Title AND/OR Company" at bounding box center [623, 359] width 386 height 31
click at [728, 467] on li "Software Engineer, Frontend (React) (IMPETUS FINTECH PTE LTD)" at bounding box center [645, 463] width 445 height 29
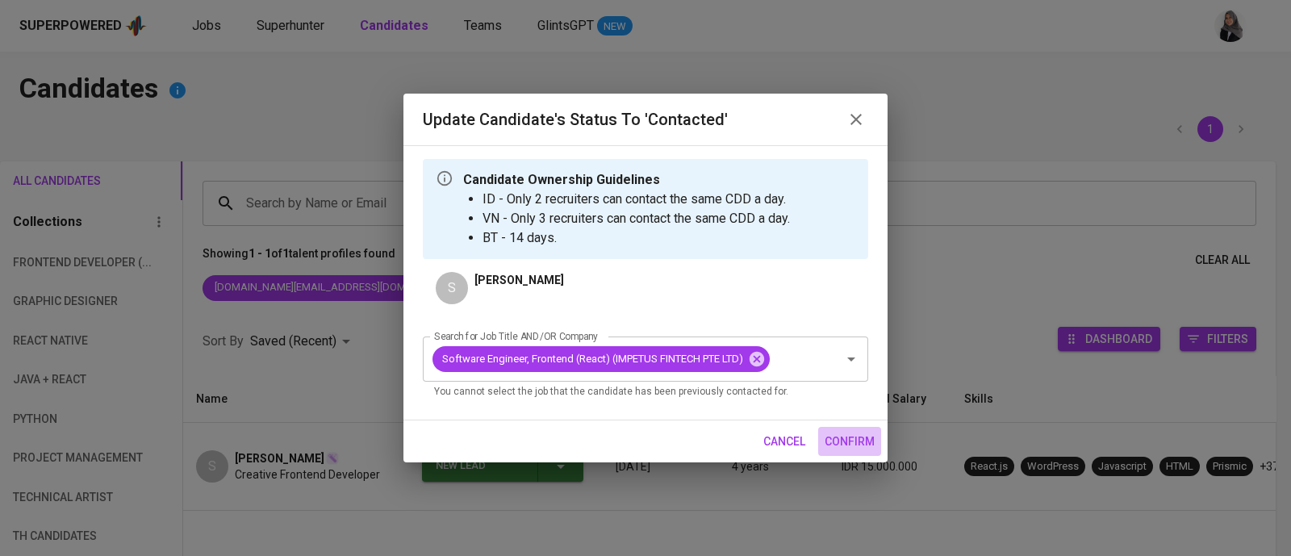
click at [851, 436] on span "confirm" at bounding box center [849, 442] width 50 height 20
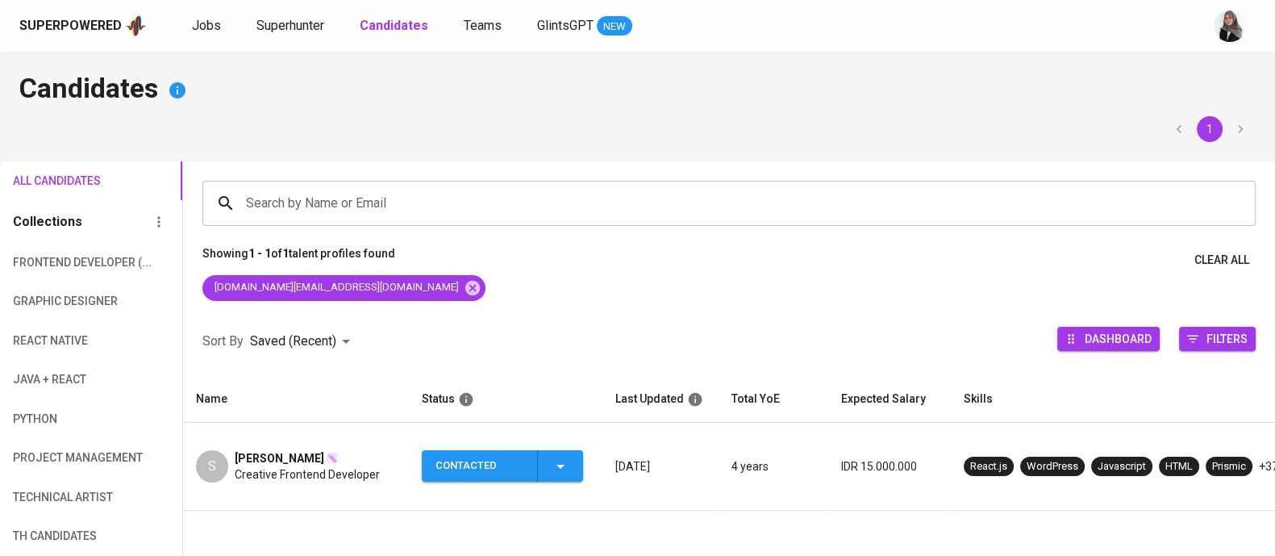
click at [269, 466] on span "Creative Frontend Developer" at bounding box center [307, 474] width 145 height 16
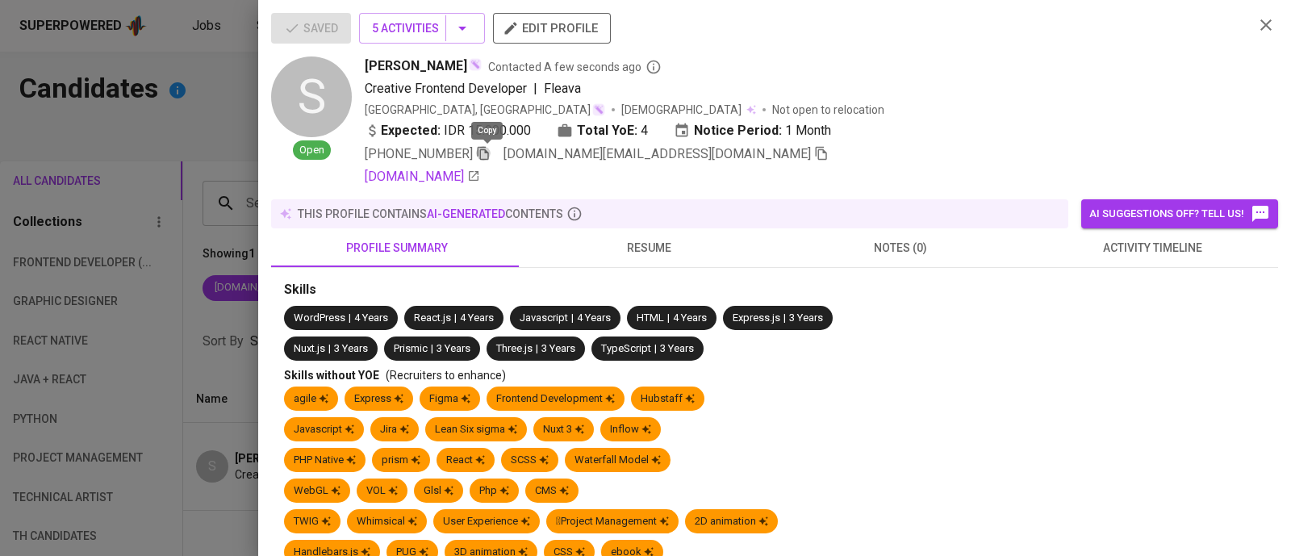
click at [490, 159] on icon "button" at bounding box center [483, 153] width 15 height 15
click at [185, 151] on div at bounding box center [645, 278] width 1291 height 556
